Goal: Check status: Check status

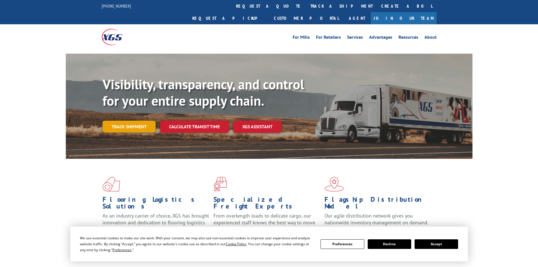
click at [141, 121] on link "Track shipment" at bounding box center [128, 127] width 53 height 12
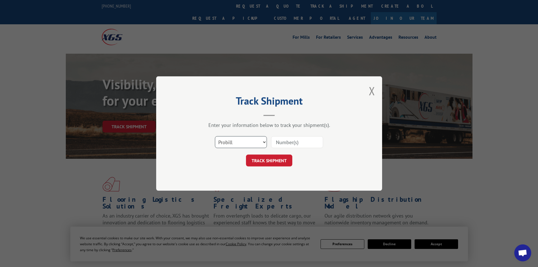
click at [250, 140] on select "Select category... Probill BOL PO" at bounding box center [241, 142] width 52 height 12
select select "po"
click at [215, 136] on select "Select category... Probill BOL PO" at bounding box center [241, 142] width 52 height 12
click at [302, 141] on input at bounding box center [297, 142] width 52 height 12
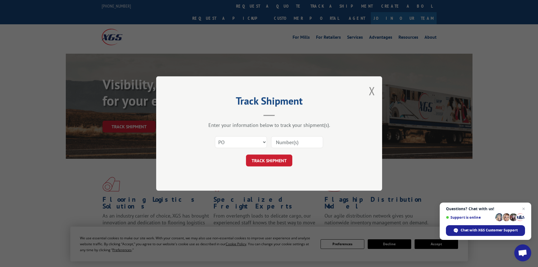
paste input "22538605"
type input "22538605"
click at [278, 158] on button "TRACK SHIPMENT" at bounding box center [269, 160] width 46 height 12
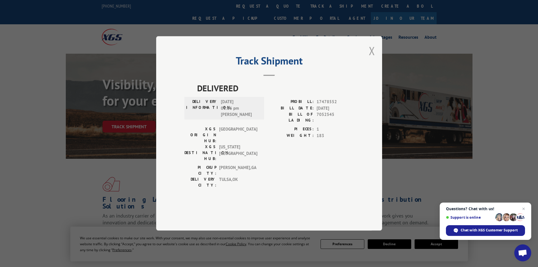
click at [372, 58] on button "Close modal" at bounding box center [372, 50] width 6 height 15
